Goal: Task Accomplishment & Management: Manage account settings

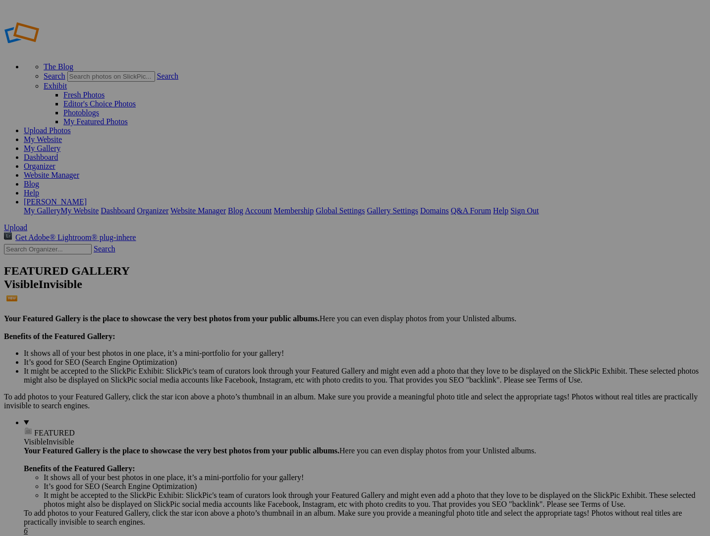
scroll to position [6, 0]
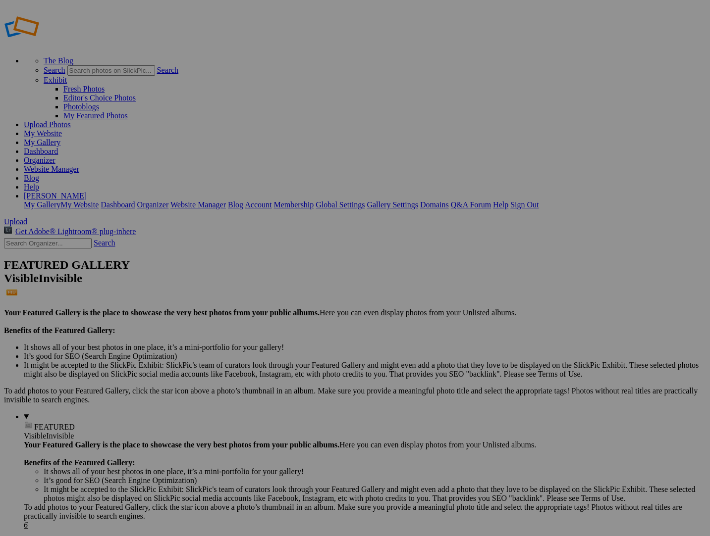
click at [262, 283] on input "Abby Class of 2025" at bounding box center [278, 287] width 108 height 10
click at [312, 282] on input "Abby Class of 2025" at bounding box center [278, 287] width 108 height 10
type input "Abby Class of 2026"
click at [266, 318] on span "Create" at bounding box center [256, 322] width 21 height 8
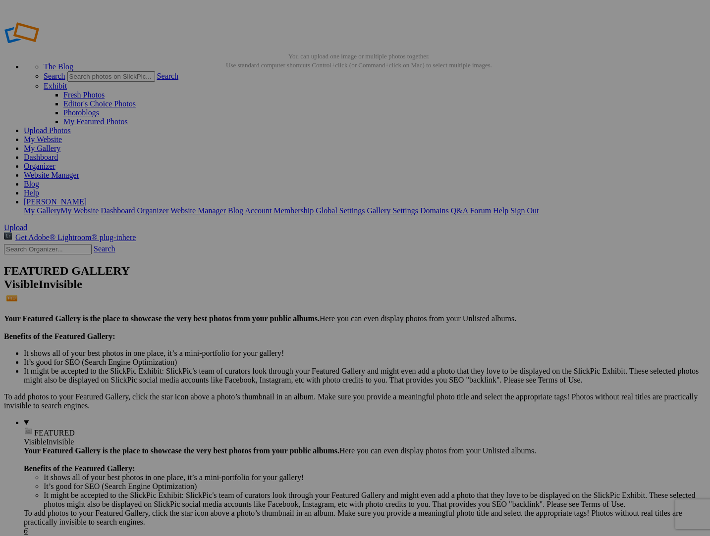
scroll to position [17, 0]
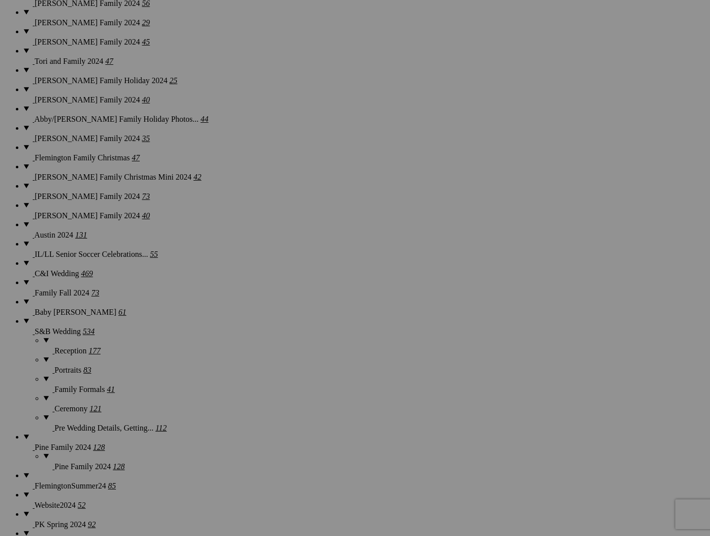
scroll to position [1117, 0]
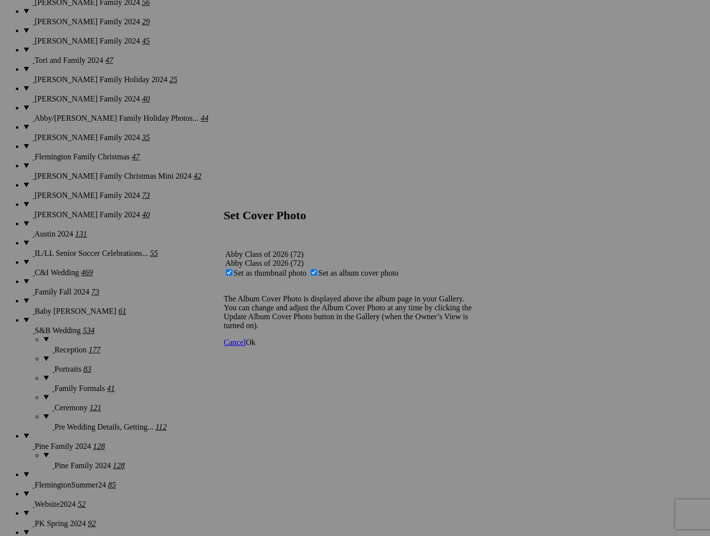
click at [351, 269] on span "Set as album cover photo" at bounding box center [358, 273] width 80 height 8
click at [317, 269] on input "Set as album cover photo" at bounding box center [313, 272] width 6 height 6
checkbox input "false"
click at [255, 347] on link "Ok" at bounding box center [251, 342] width 10 height 8
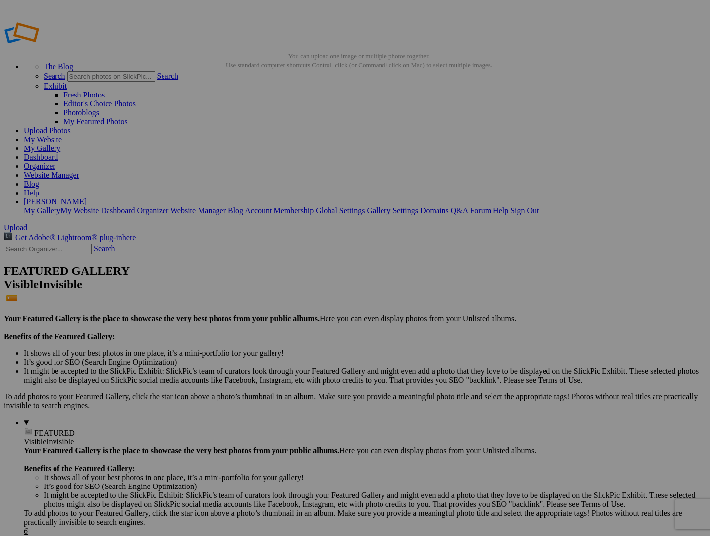
scroll to position [1117, 0]
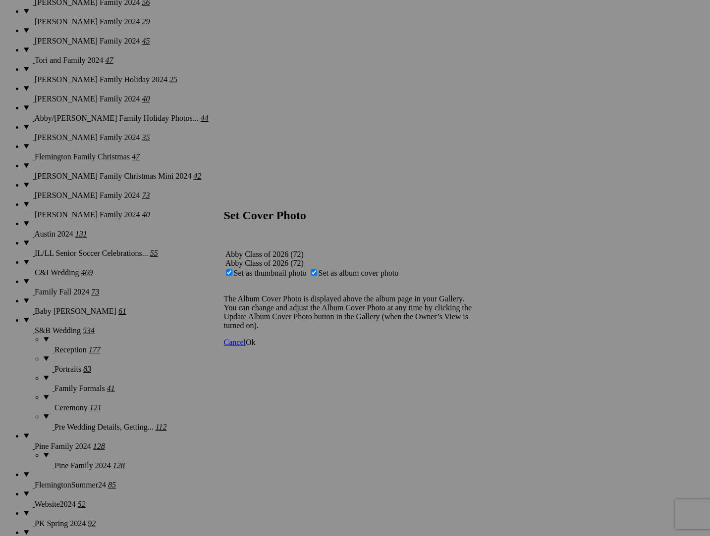
click at [255, 347] on span "Ok" at bounding box center [251, 342] width 10 height 8
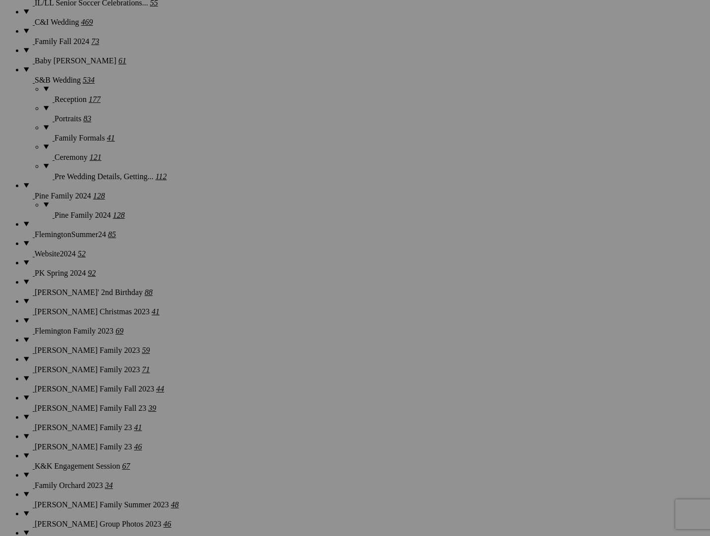
scroll to position [1373, 0]
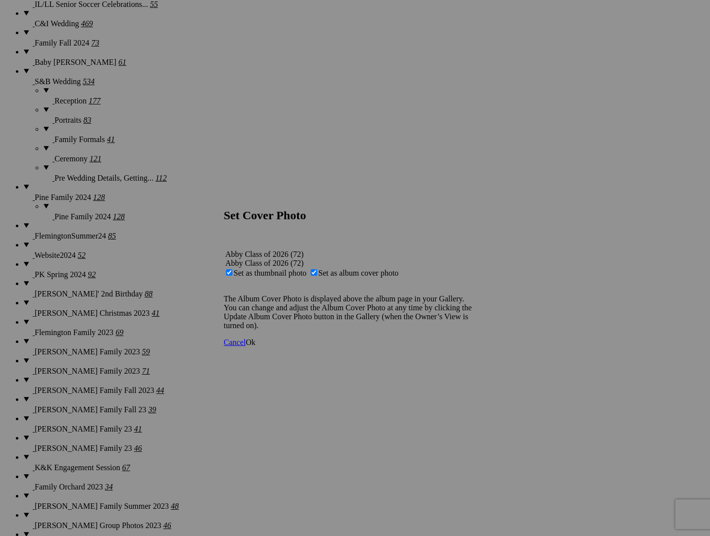
click at [255, 345] on span "Ok" at bounding box center [251, 342] width 10 height 8
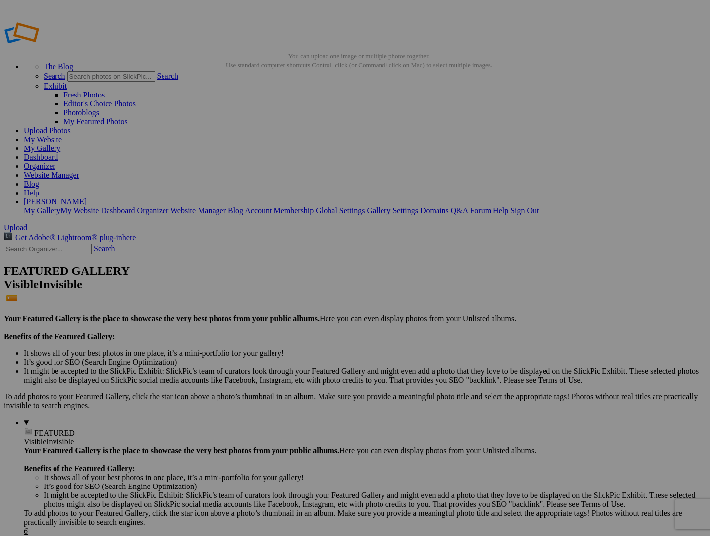
scroll to position [0, 0]
click at [60, 144] on link "My Gallery" at bounding box center [42, 148] width 37 height 8
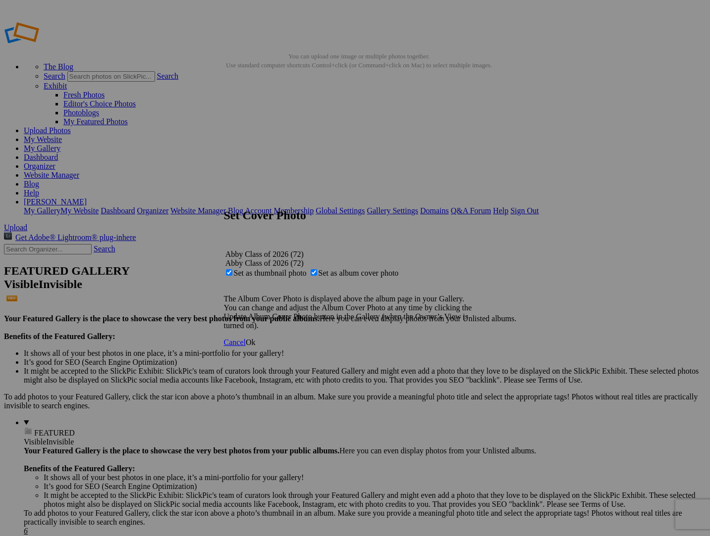
click at [255, 347] on span "Ok" at bounding box center [251, 342] width 10 height 8
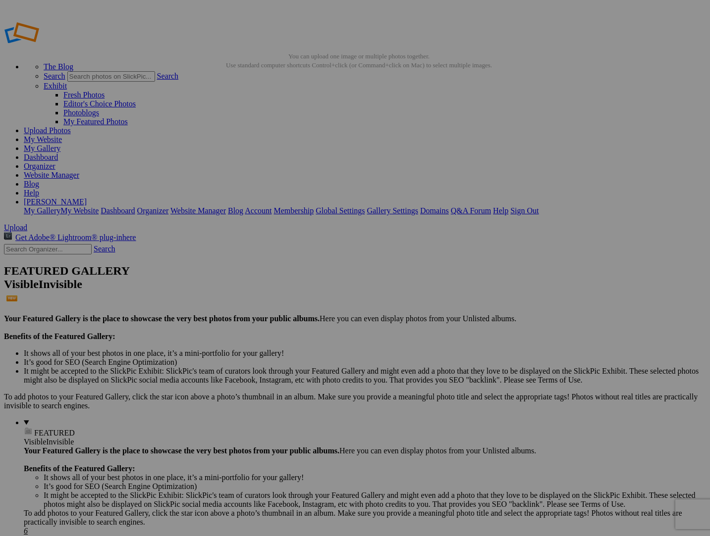
click at [60, 144] on link "My Gallery" at bounding box center [42, 148] width 37 height 8
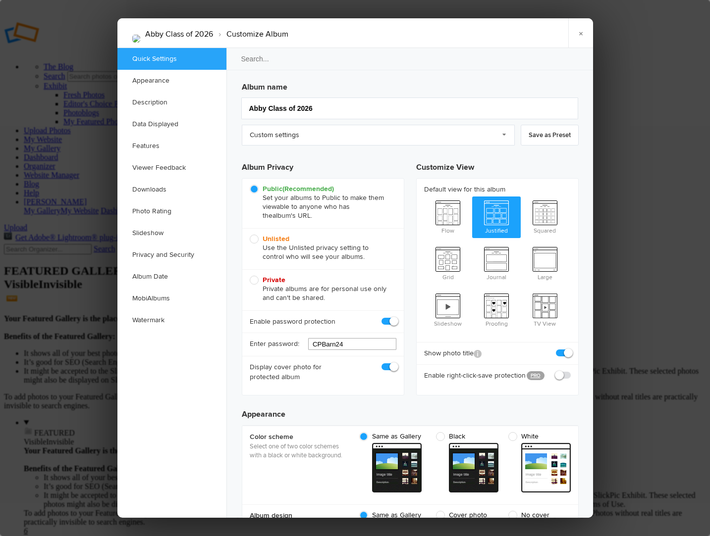
click at [334, 340] on input "CPBarn24" at bounding box center [352, 344] width 88 height 12
type input "Abby13"
click at [584, 29] on link "×" at bounding box center [580, 33] width 25 height 30
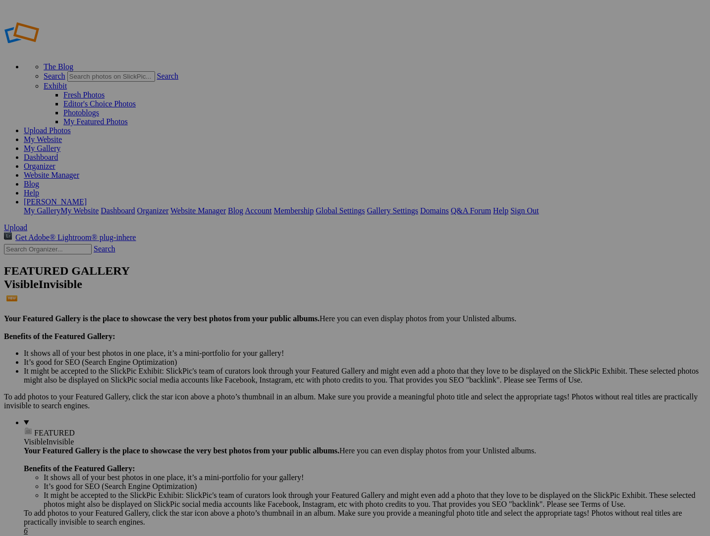
click at [60, 144] on link "My Gallery" at bounding box center [42, 148] width 37 height 8
